Goal: Information Seeking & Learning: Find specific fact

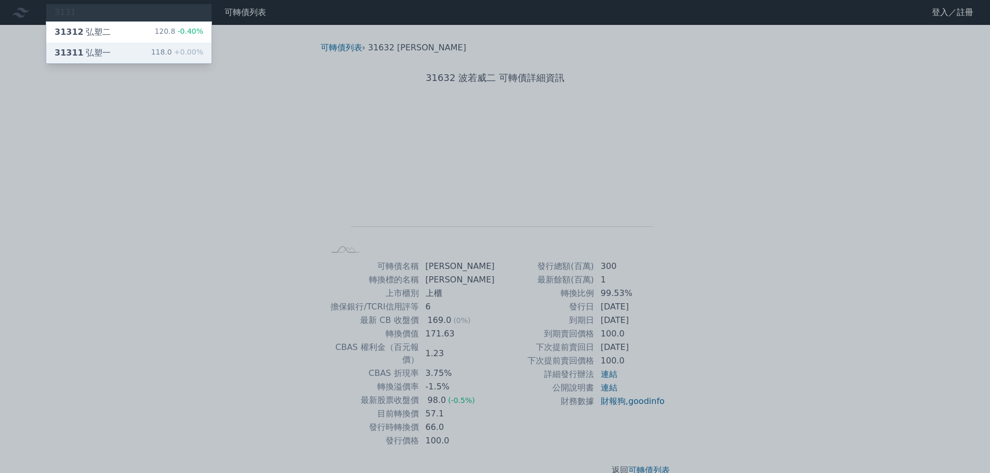
type input "3131"
click at [123, 48] on div "31311 弘塑一 118.0 +0.00%" at bounding box center [128, 53] width 165 height 21
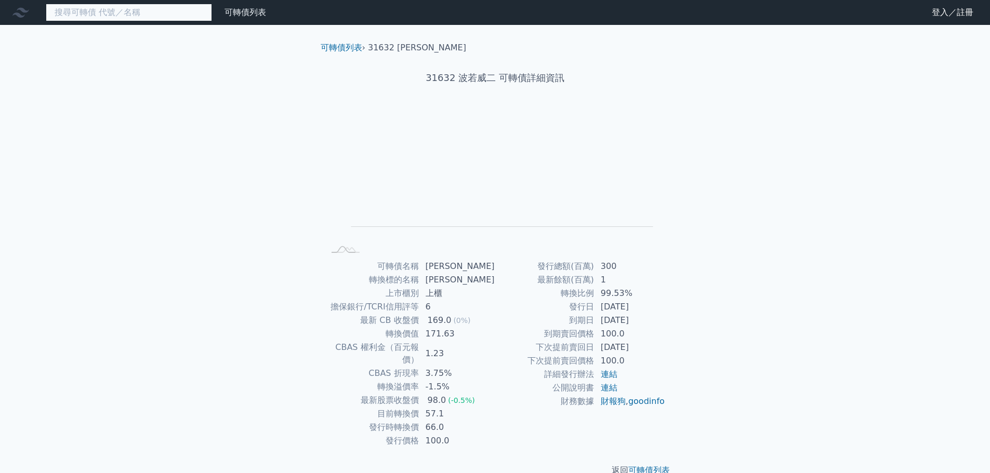
click at [134, 10] on input at bounding box center [129, 13] width 166 height 18
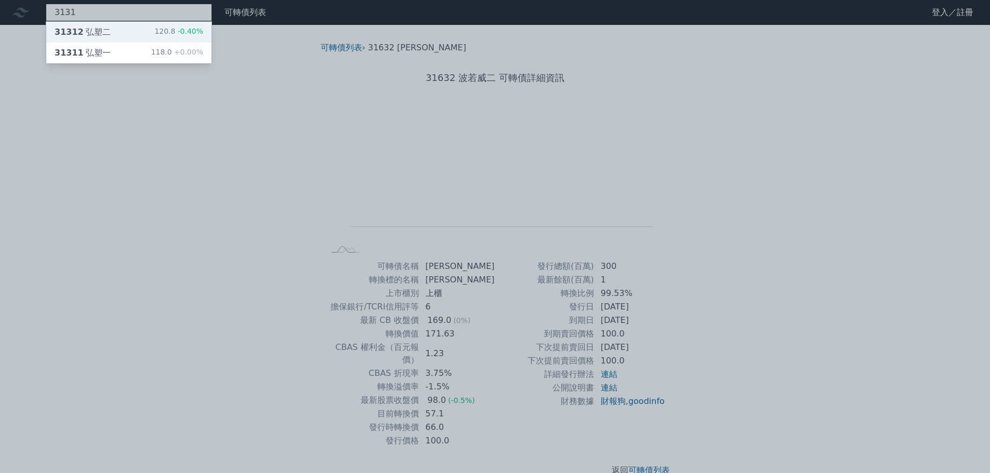
type input "3131"
click at [186, 30] on span "-0.40%" at bounding box center [189, 31] width 28 height 8
